Goal: Transaction & Acquisition: Book appointment/travel/reservation

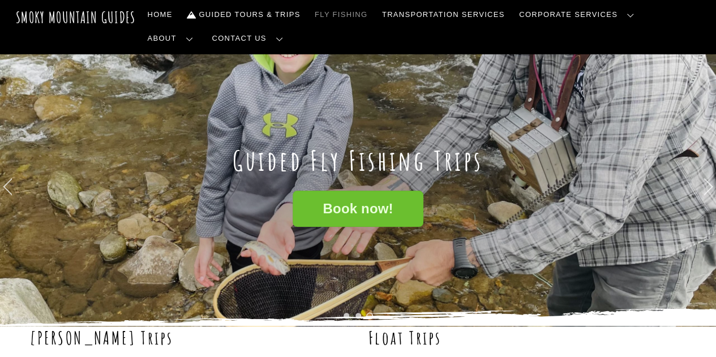
click at [387, 207] on span "Book now!" at bounding box center [357, 209] width 70 height 12
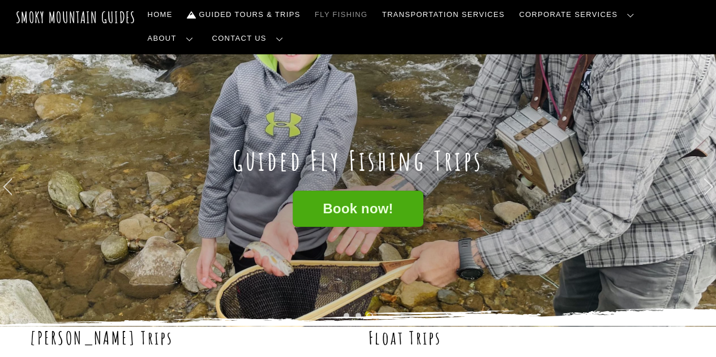
click at [372, 236] on div "Book now!" at bounding box center [358, 254] width 656 height 127
click at [346, 176] on h1 "Guided Fly Fishing Trips" at bounding box center [358, 160] width 656 height 33
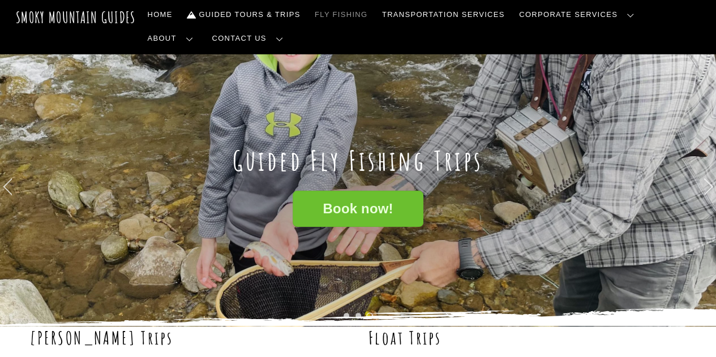
click at [346, 223] on link "Book now!" at bounding box center [357, 209] width 130 height 37
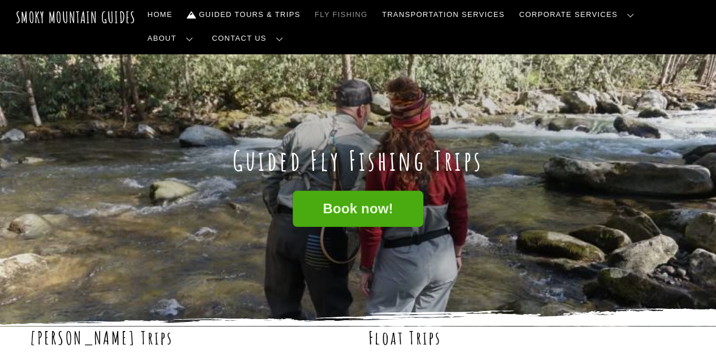
click at [489, 100] on div "Guided Fly Fishing Trips" at bounding box center [358, 122] width 656 height 137
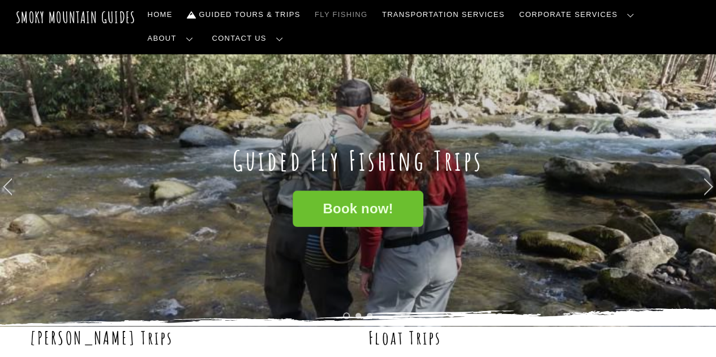
click at [399, 215] on link "Book now!" at bounding box center [357, 209] width 130 height 37
